Goal: Task Accomplishment & Management: Complete application form

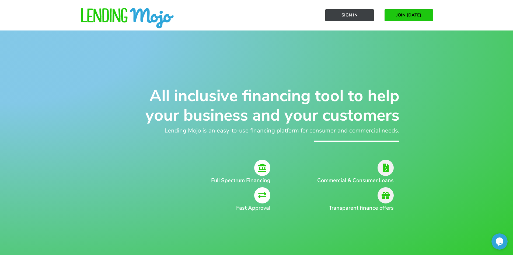
click at [357, 15] on span "Sign In" at bounding box center [350, 15] width 16 height 5
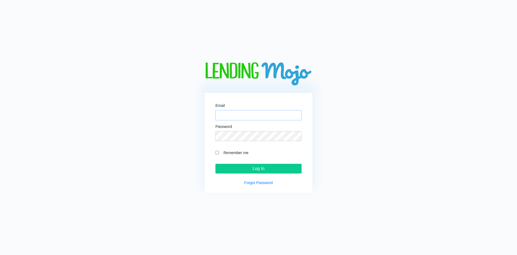
click at [238, 113] on input "Email" at bounding box center [259, 115] width 86 height 10
paste input "[PERSON_NAME][EMAIL_ADDRESS][DOMAIN_NAME]"
type input "[PERSON_NAME][EMAIL_ADDRESS][DOMAIN_NAME]"
click at [217, 153] on input "Remember me" at bounding box center [218, 153] width 4 height 4
checkbox input "true"
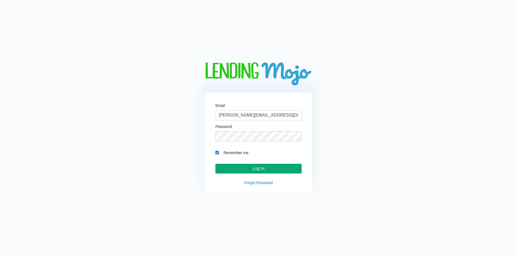
click at [249, 172] on input "Log In" at bounding box center [259, 169] width 86 height 10
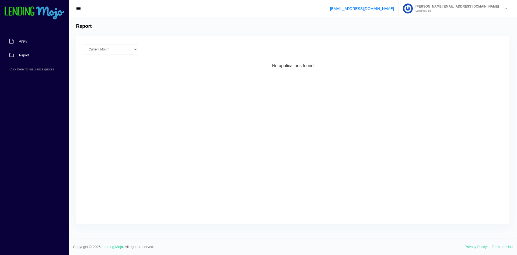
click at [22, 42] on span "Apply" at bounding box center [23, 41] width 8 height 3
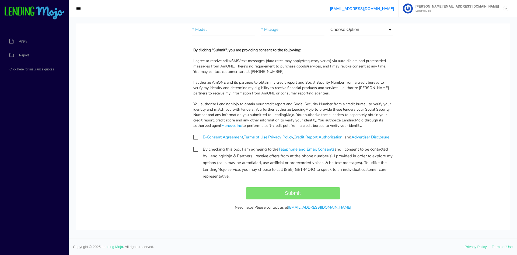
scroll to position [508, 0]
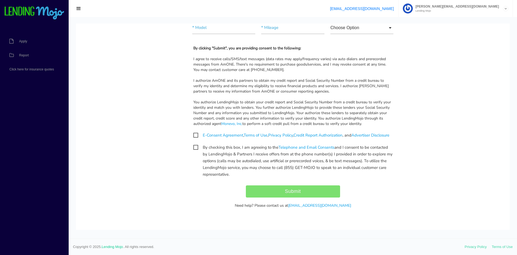
click at [194, 132] on span "E-Consent Agreement , Terms of Use , Privacy Policy , Credit Report Authorizati…" at bounding box center [291, 135] width 196 height 7
checkbox input "true"
click at [194, 148] on span "By checking this box, I am agreeing to the Telephone and Email Consents and I c…" at bounding box center [292, 147] width 199 height 7
checkbox input "true"
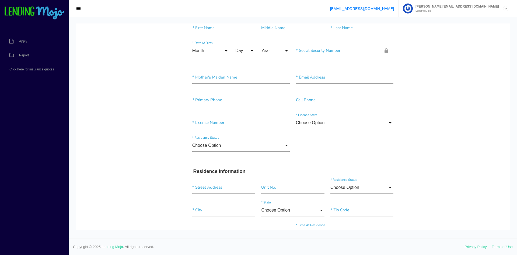
scroll to position [0, 0]
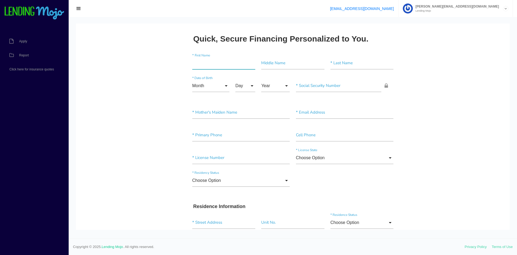
click at [203, 64] on input"] "text" at bounding box center [223, 63] width 63 height 12
type input"] "e"
type input"] "E"
type input"] "ELIO"
type input"] "MERCADO"
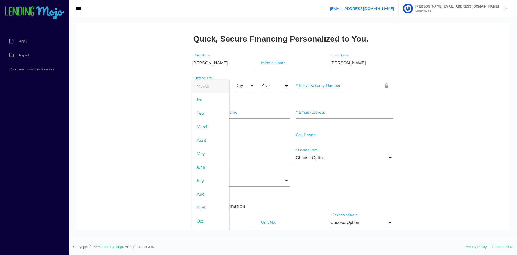
scroll to position [11, 0]
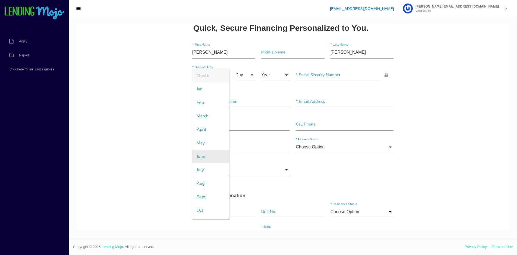
click at [211, 152] on span "June" at bounding box center [210, 156] width 37 height 13
type input "June"
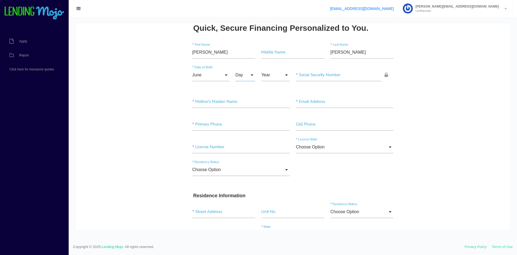
click at [241, 70] on input "Day" at bounding box center [246, 75] width 20 height 12
click at [244, 197] on span "29" at bounding box center [249, 195] width 27 height 13
type input "29"
click at [272, 76] on input "Year" at bounding box center [275, 75] width 29 height 12
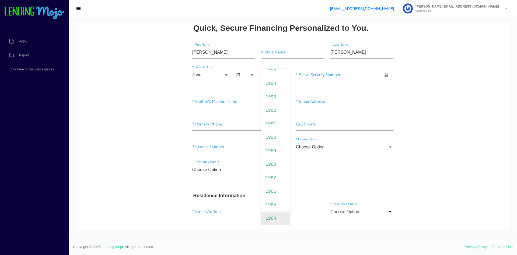
scroll to position [216, 0]
drag, startPoint x: 276, startPoint y: 184, endPoint x: 278, endPoint y: 181, distance: 3.5
click at [276, 184] on span "1984" at bounding box center [275, 182] width 29 height 13
type input "1984"
click at [324, 69] on input"] "text" at bounding box center [339, 75] width 86 height 12
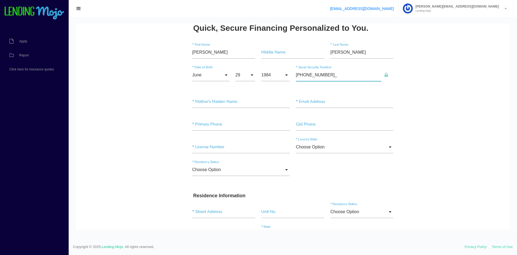
type input"] "593-61-0028"
click at [205, 96] on input"] "text" at bounding box center [241, 101] width 98 height 12
type input"] "MERCADO"
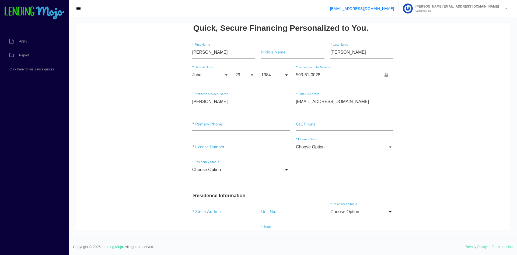
type input"] "VAGABUNDO1203@GMAIL.COM"
type input"] "(954) 551-4455"
type input"] "F2654654622"
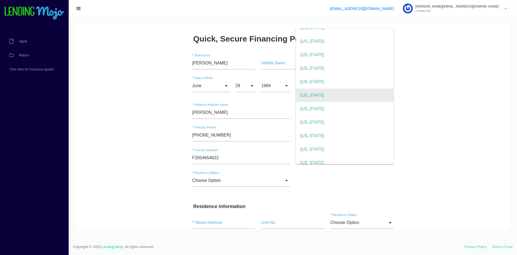
scroll to position [81, 0]
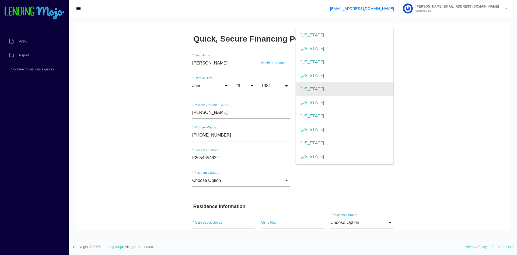
click at [320, 86] on span "Florida" at bounding box center [345, 88] width 98 height 13
type input "Florida"
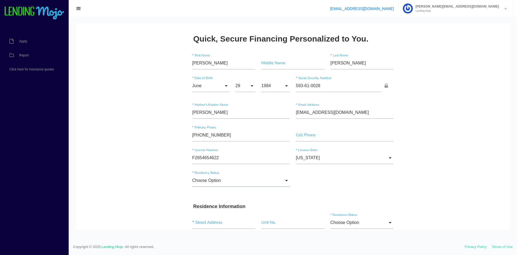
click at [238, 180] on input "Choose Option" at bounding box center [241, 180] width 98 height 12
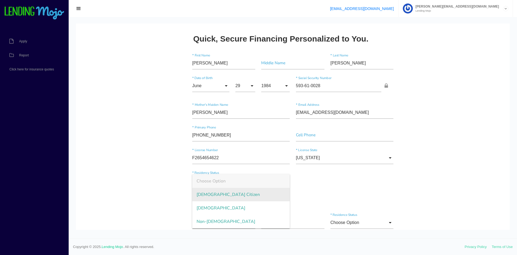
click at [232, 190] on span "US Citizen" at bounding box center [241, 194] width 98 height 13
type input "US Citizen"
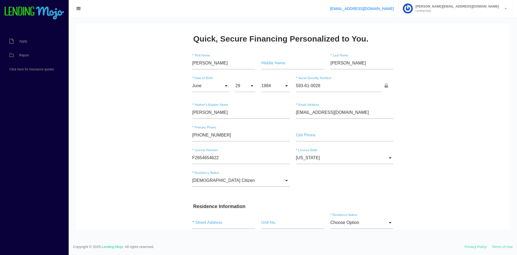
drag, startPoint x: 180, startPoint y: 187, endPoint x: 191, endPoint y: 181, distance: 12.2
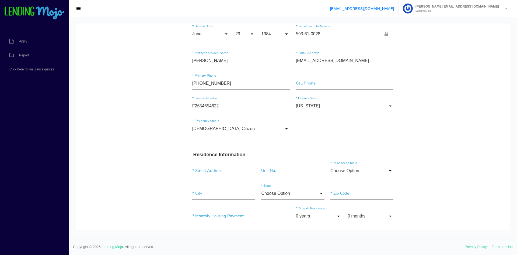
scroll to position [54, 0]
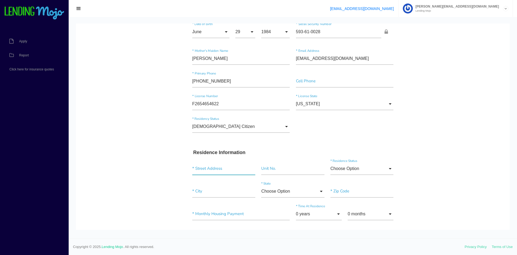
click at [205, 170] on input "text" at bounding box center [223, 168] width 63 height 12
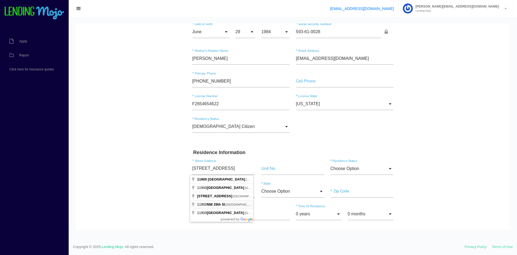
scroll to position [0, 0]
type input "NW 29th St"
type input"] "Miami"
type input"] "33142"
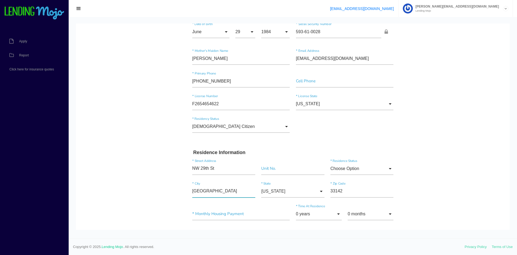
drag, startPoint x: 215, startPoint y: 190, endPoint x: 183, endPoint y: 191, distance: 31.5
type input"] "SUNRISE"
type input"] "33323"
drag, startPoint x: 224, startPoint y: 218, endPoint x: 193, endPoint y: 219, distance: 31.8
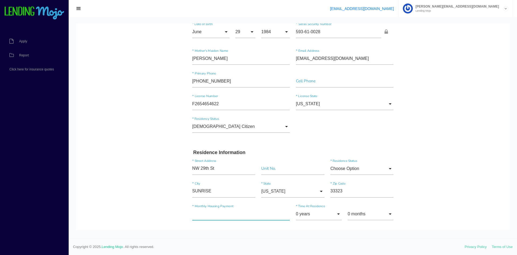
click at [193, 219] on input"] "text" at bounding box center [241, 213] width 98 height 12
type input"] "$1,800.00"
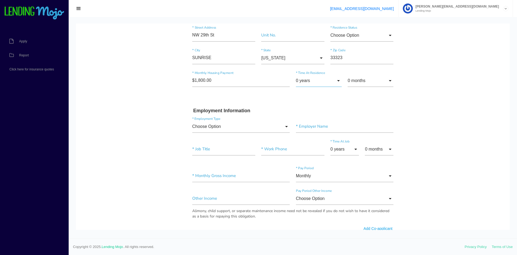
click at [318, 81] on input "0 years" at bounding box center [319, 80] width 46 height 12
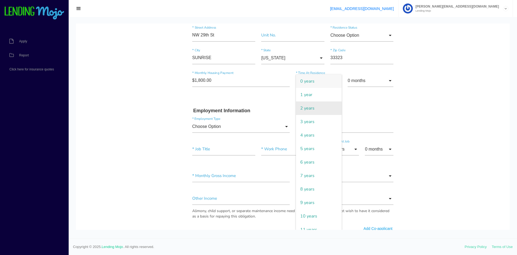
click at [311, 105] on span "2 years" at bounding box center [319, 107] width 46 height 13
type input "2 years"
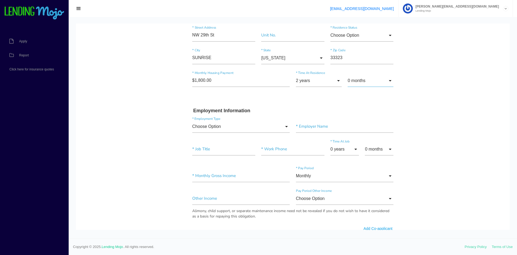
click at [364, 81] on input "0 months" at bounding box center [371, 80] width 46 height 12
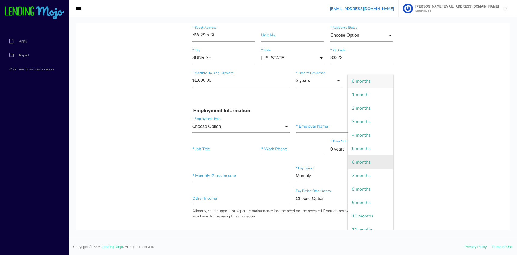
click at [365, 158] on span "6 months" at bounding box center [371, 161] width 46 height 13
type input "6 months"
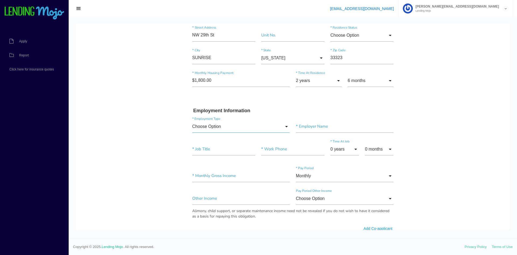
click at [227, 127] on input "Choose Option" at bounding box center [241, 126] width 98 height 12
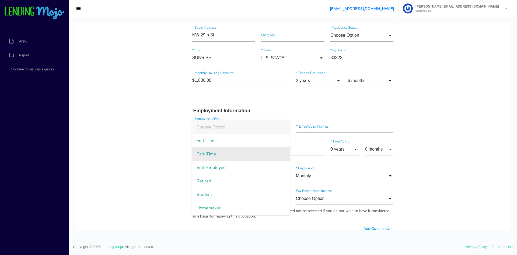
drag, startPoint x: 220, startPoint y: 165, endPoint x: 235, endPoint y: 160, distance: 16.0
click at [220, 165] on span "Self-Employed" at bounding box center [241, 167] width 98 height 13
type input "Self-Employed"
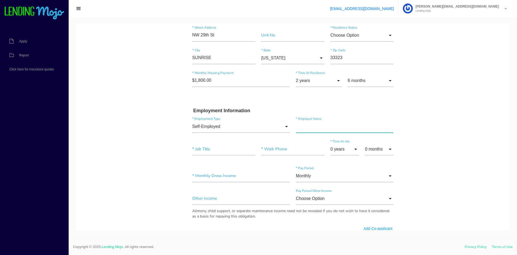
click at [324, 129] on input"] "text" at bounding box center [345, 126] width 98 height 12
type input"] "ELIO MERCADO"
type input"] "SELF"
type input"] "(6__) ___-____"
type input"] "(954) 551-4455"
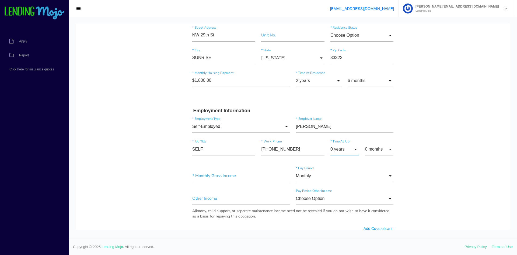
click at [354, 149] on input "0 years" at bounding box center [345, 149] width 29 height 12
click at [350, 70] on span "3 years" at bounding box center [345, 70] width 29 height 13
type input "3 years"
click at [222, 173] on input"] "text" at bounding box center [241, 175] width 98 height 12
drag, startPoint x: 235, startPoint y: 178, endPoint x: 167, endPoint y: 174, distance: 68.0
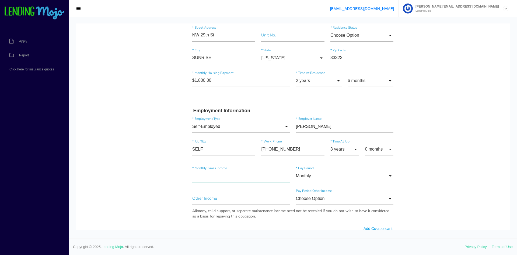
click at [167, 174] on body "Quick, Secure Financing Personalized to You. ELIO * First Name Middle Name MERC…" at bounding box center [293, 190] width 434 height 708
click at [374, 176] on input "Monthly" at bounding box center [345, 175] width 98 height 12
click at [388, 176] on span "Monthly" at bounding box center [345, 175] width 98 height 13
click at [390, 177] on input "Monthly" at bounding box center [345, 175] width 98 height 12
drag, startPoint x: 238, startPoint y: 173, endPoint x: 150, endPoint y: 170, distance: 88.7
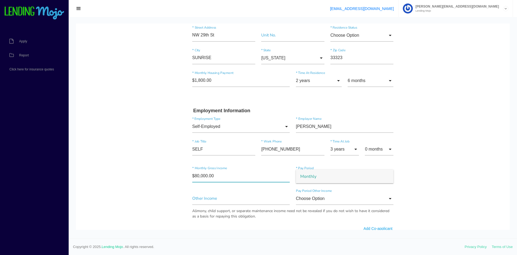
click at [150, 170] on body "Quick, Secure Financing Personalized to You. ELIO * First Name Middle Name MERC…" at bounding box center [293, 190] width 434 height 708
click at [259, 171] on input"] "$80,000.00" at bounding box center [241, 175] width 98 height 12
drag, startPoint x: 251, startPoint y: 173, endPoint x: 159, endPoint y: 170, distance: 91.4
click at [159, 170] on body "Quick, Secure Financing Personalized to You. ELIO * First Name Middle Name MERC…" at bounding box center [293, 190] width 434 height 708
type input"] "$13,750.00"
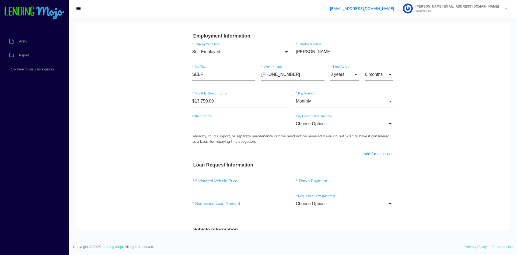
scroll to position [268, 0]
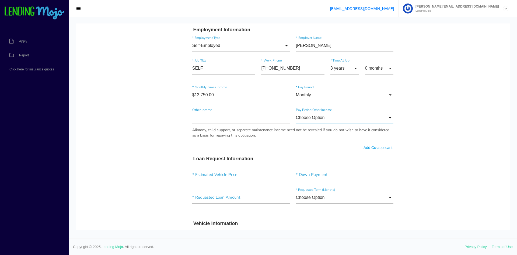
click at [331, 118] on input "Choose Option" at bounding box center [345, 117] width 98 height 12
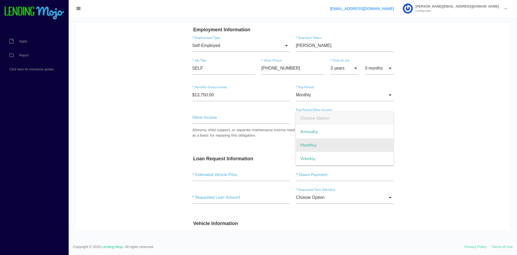
click at [318, 145] on span "Monthly" at bounding box center [345, 144] width 98 height 13
type input "Monthly"
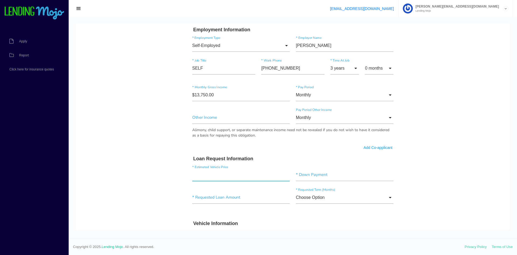
click at [219, 175] on input"] "text" at bounding box center [241, 174] width 98 height 12
drag, startPoint x: 173, startPoint y: 174, endPoint x: 118, endPoint y: 171, distance: 54.5
click at [118, 171] on body "Quick, Secure Financing Personalized to You. ELIO * First Name Middle Name MERC…" at bounding box center [293, 110] width 434 height 708
type input"] "$20,000.00"
type input"] "$5,000.00"
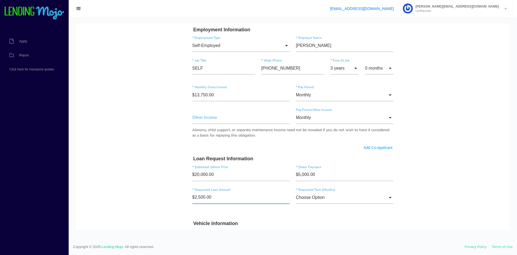
type input"] "$25,000.00"
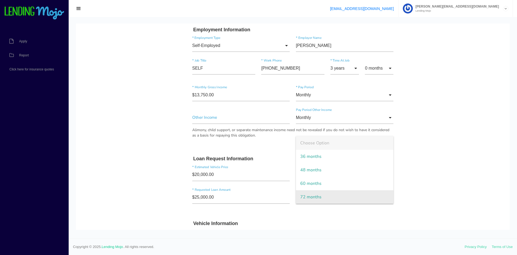
click at [312, 195] on span "72 months" at bounding box center [345, 196] width 98 height 13
type input "72 months"
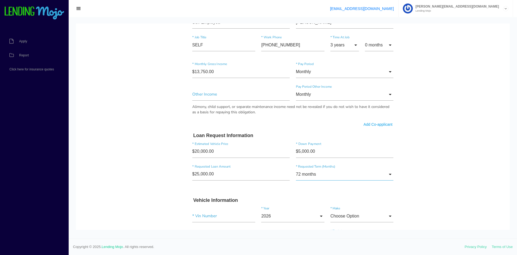
scroll to position [322, 0]
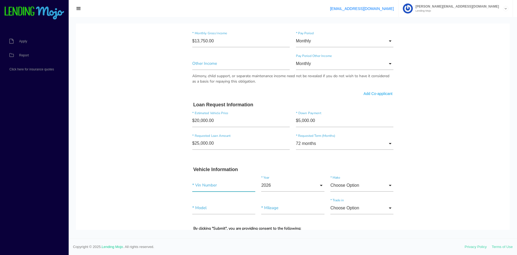
click at [223, 187] on input"] "text" at bounding box center [223, 185] width 63 height 12
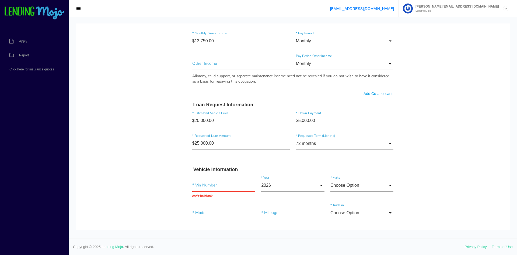
drag, startPoint x: 229, startPoint y: 120, endPoint x: 140, endPoint y: 115, distance: 88.8
click at [140, 114] on body "Quick, Secure Financing Personalized to You. ELIO * First Name Middle Name MERC…" at bounding box center [293, 58] width 434 height 713
type input"] "$22,888.00"
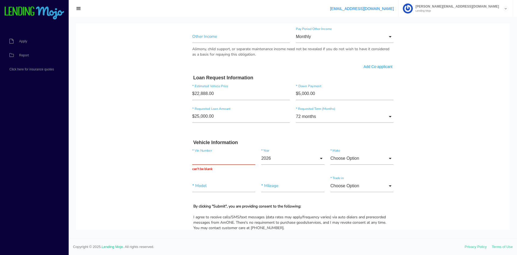
click at [230, 158] on input "text" at bounding box center [223, 158] width 63 height 12
paste input "3C6TRVNG0KE533392"
type input "3C6TRVNG0KE533392"
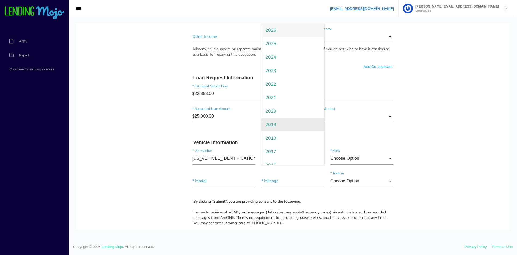
click at [283, 128] on span "2019" at bounding box center [292, 124] width 63 height 13
type input "2019"
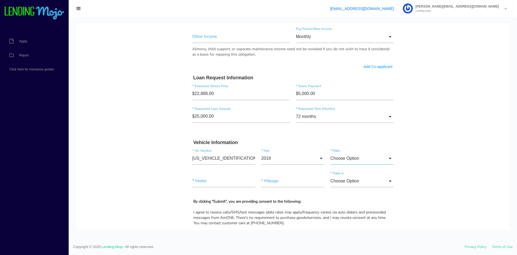
click at [347, 157] on input "Choose Option" at bounding box center [362, 158] width 63 height 12
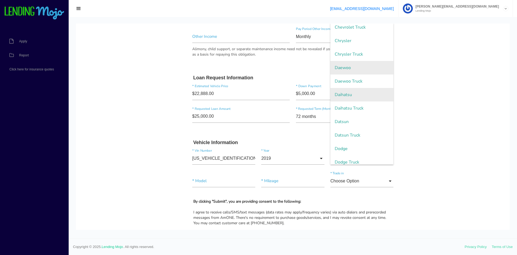
scroll to position [219, 0]
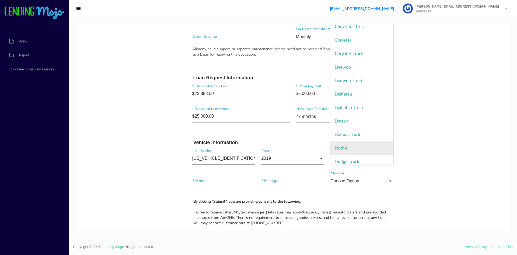
click at [348, 147] on span "Dodge" at bounding box center [362, 147] width 63 height 13
type input "Dodge"
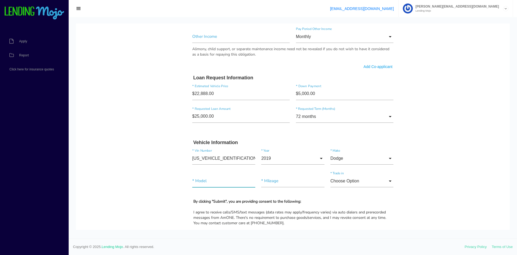
click at [211, 180] on input"] "text" at bounding box center [223, 181] width 63 height 12
type input"] "p"
type input"] "PROMASTER"
click at [283, 185] on input"] "text" at bounding box center [292, 181] width 63 height 12
paste input"] "64,295"
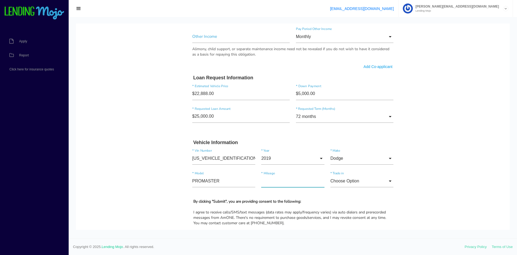
type input"] "64,295"
click at [356, 181] on input "Choose Option" at bounding box center [362, 181] width 63 height 12
click at [348, 207] on span "No" at bounding box center [362, 208] width 63 height 13
type input "No"
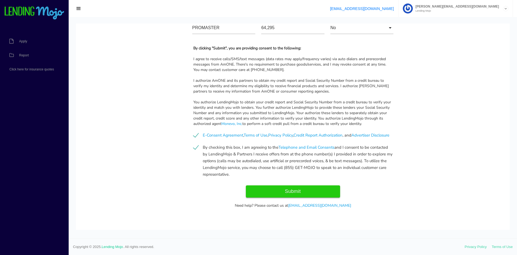
click at [284, 195] on input "Submit" at bounding box center [293, 191] width 94 height 12
type input "Submit"
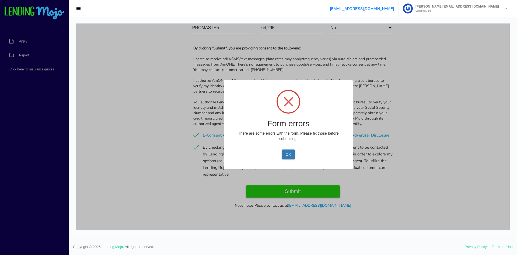
scroll to position [513, 0]
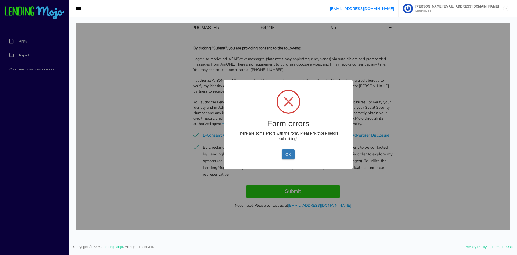
click at [288, 160] on div "Form errors There are some errors with the form. Please fix those before submit…" at bounding box center [288, 124] width 129 height 89
click at [290, 156] on button "OK" at bounding box center [288, 154] width 13 height 10
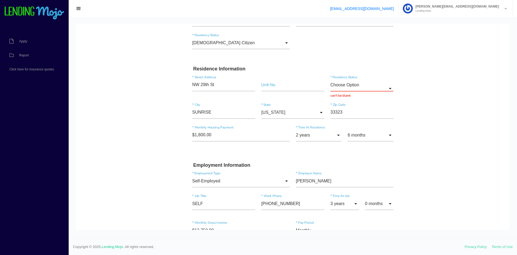
scroll to position [109, 0]
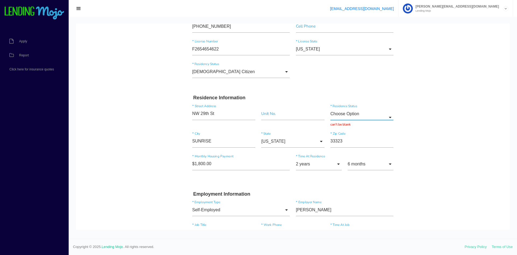
click at [361, 111] on input "Choose Option" at bounding box center [362, 114] width 63 height 12
click at [345, 156] on span "Rent" at bounding box center [362, 154] width 63 height 13
type input "Rent"
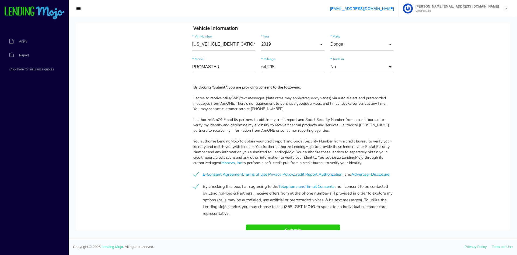
scroll to position [508, 0]
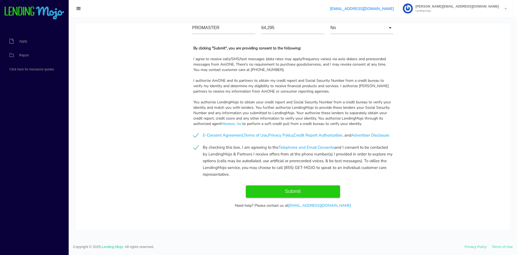
click at [302, 192] on input "Submit" at bounding box center [293, 191] width 94 height 12
type input "Submitting..."
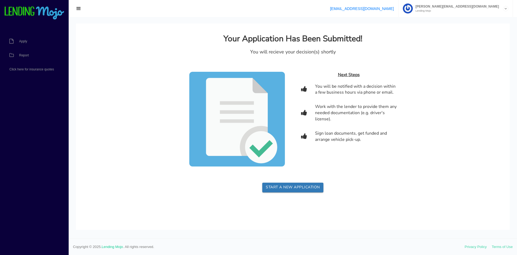
scroll to position [0, 0]
click at [76, 7] on span "button" at bounding box center [78, 9] width 5 height 6
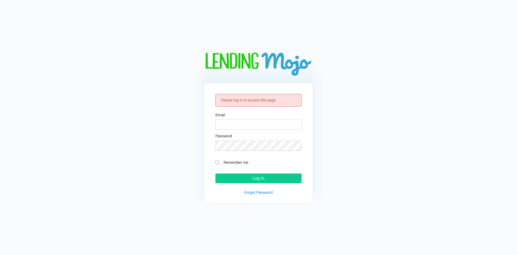
click at [249, 118] on div "Email" at bounding box center [259, 121] width 86 height 17
